Goal: Information Seeking & Learning: Learn about a topic

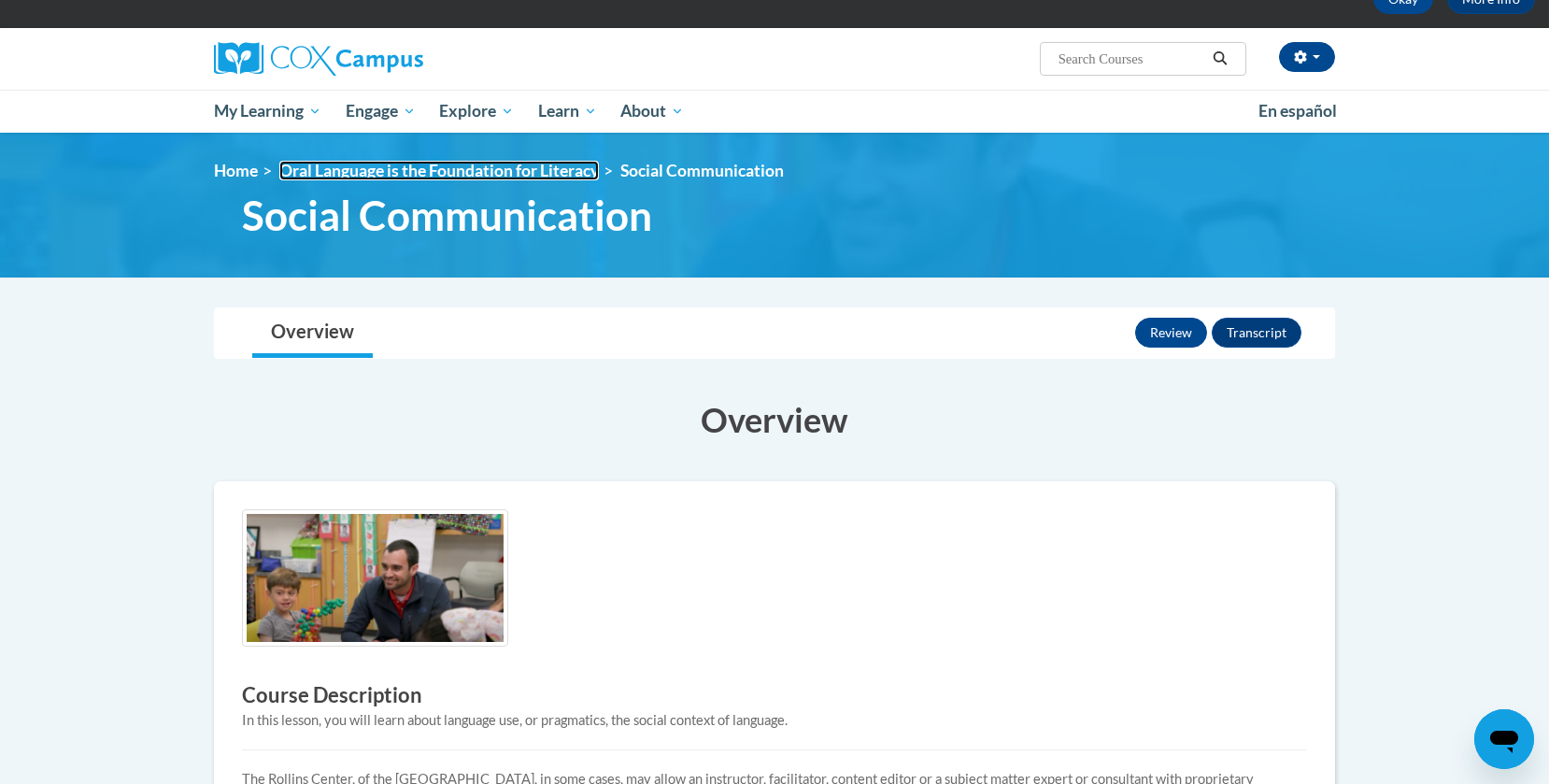
click at [383, 173] on link "Oral Language is the Foundation for Literacy" at bounding box center [439, 170] width 320 height 20
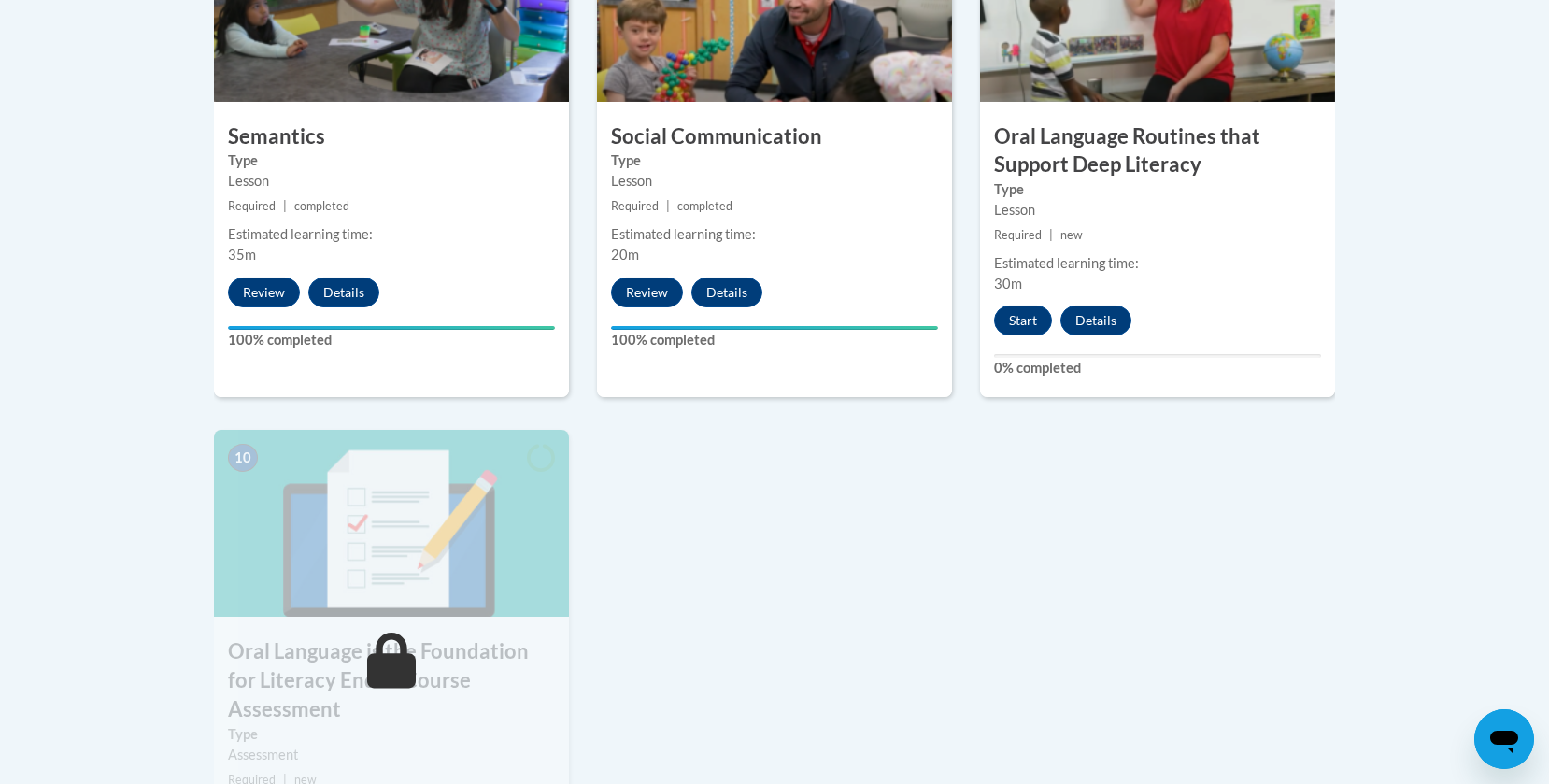
scroll to position [1745, 0]
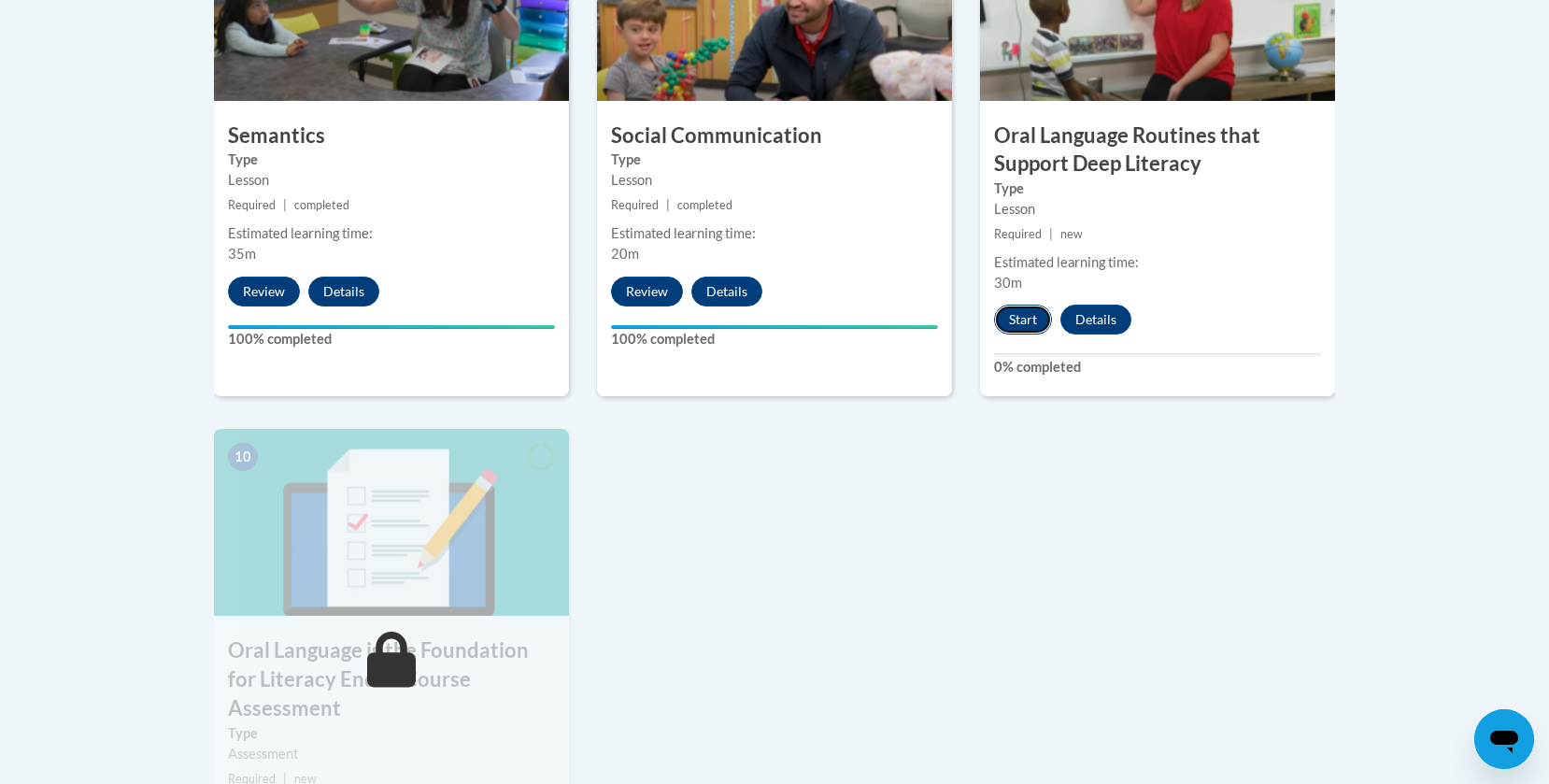
click at [1018, 322] on button "Start" at bounding box center [1023, 320] width 58 height 30
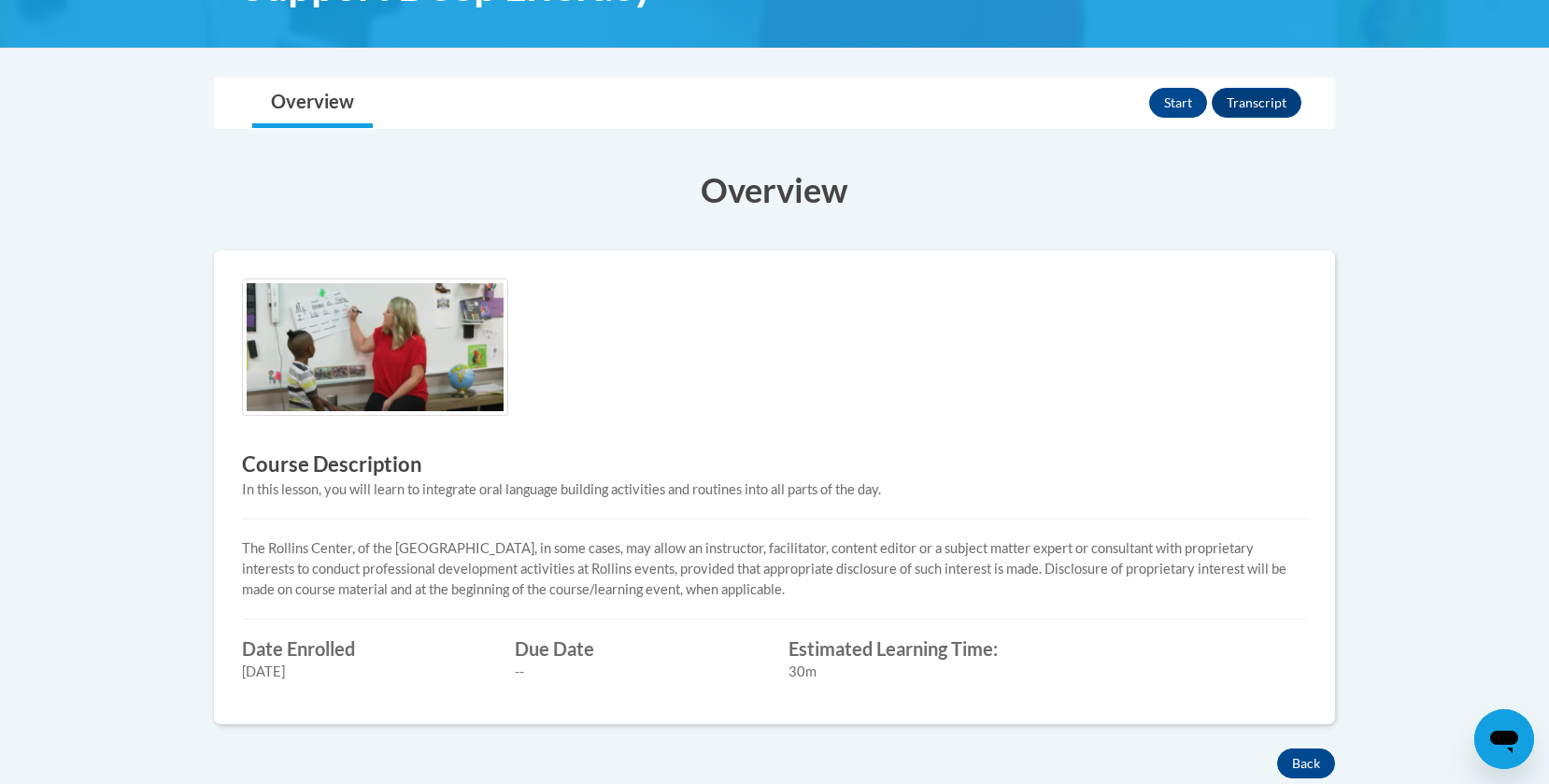
scroll to position [396, 0]
